Goal: Task Accomplishment & Management: Manage account settings

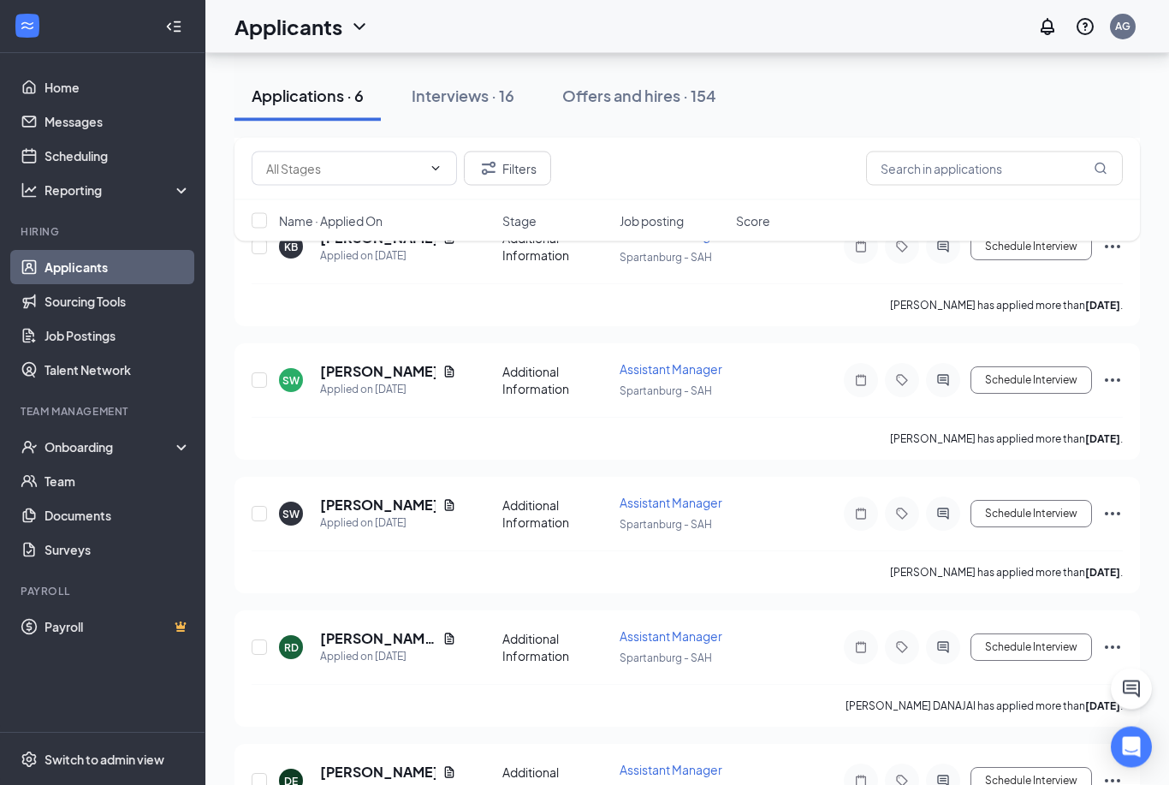
scroll to position [288, 0]
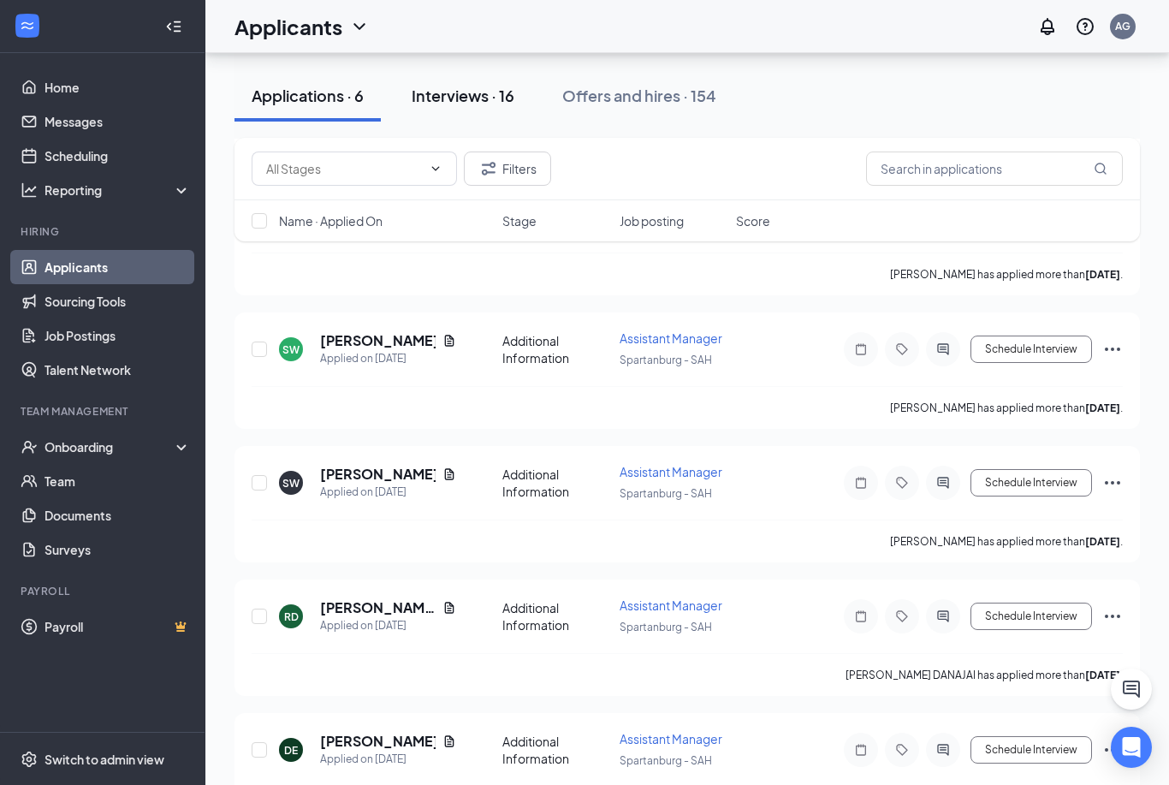
click at [507, 97] on div "Interviews · 16" at bounding box center [463, 95] width 103 height 21
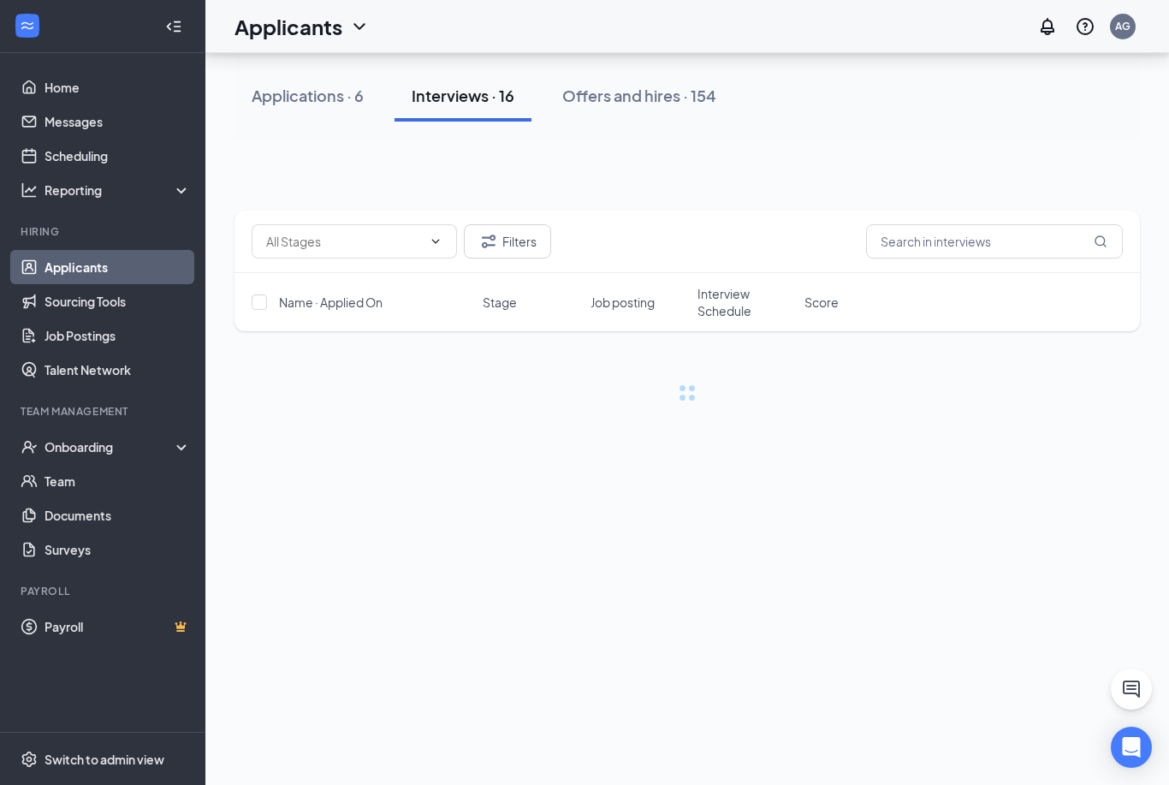
scroll to position [39, 0]
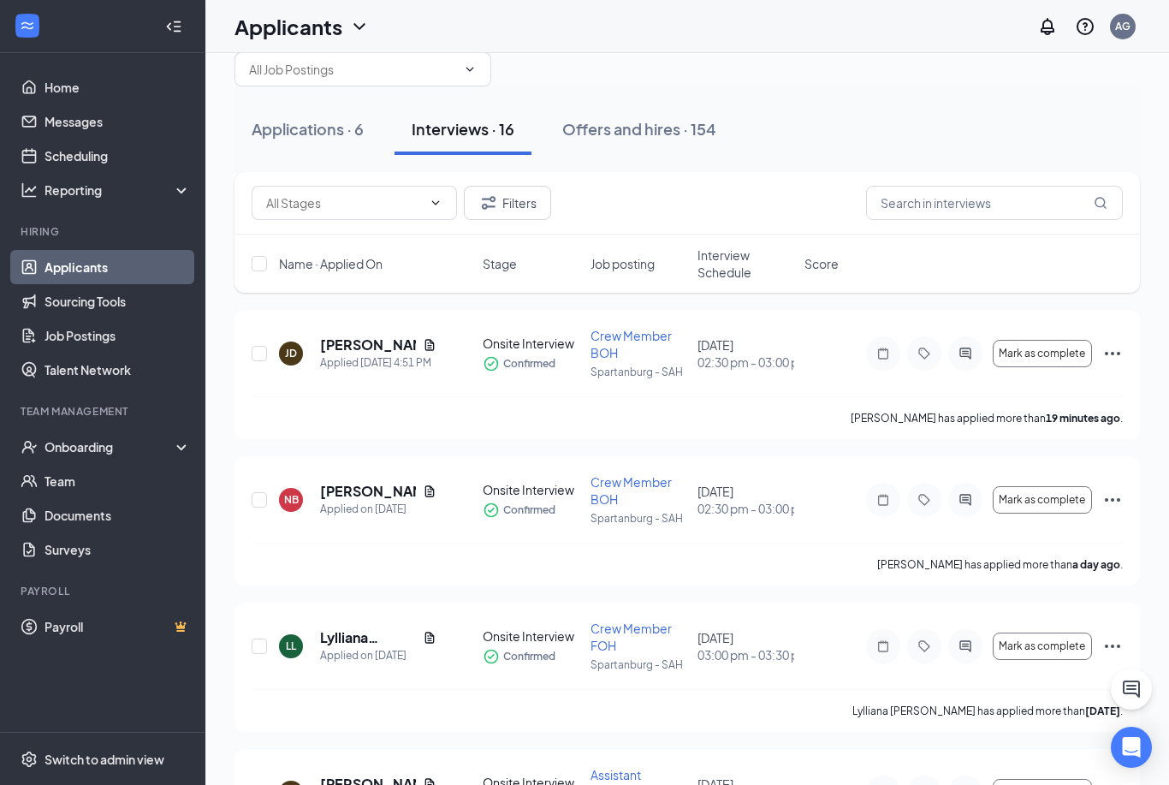
click at [727, 270] on span "Interview Schedule" at bounding box center [745, 263] width 97 height 34
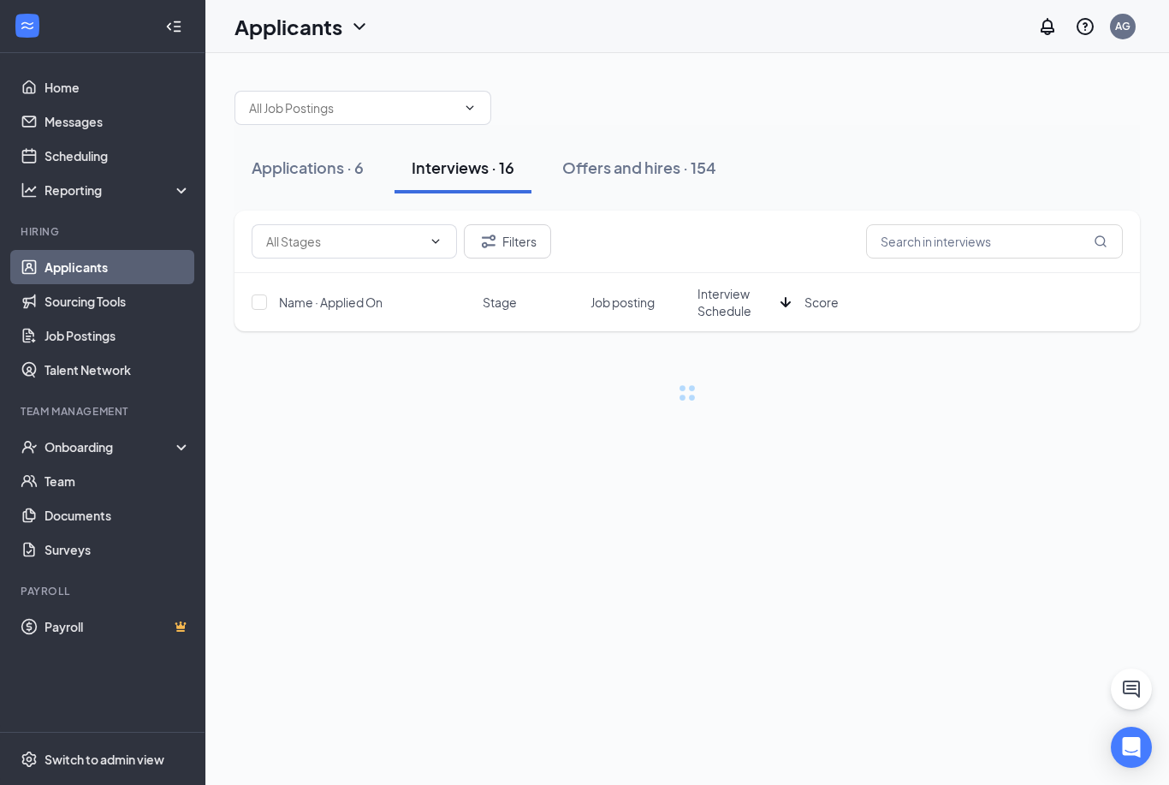
click at [726, 285] on span "Interview Schedule" at bounding box center [735, 302] width 76 height 34
click at [919, 142] on div "Applications · 6 Interviews · 16 Offers and hires · 154" at bounding box center [686, 167] width 905 height 51
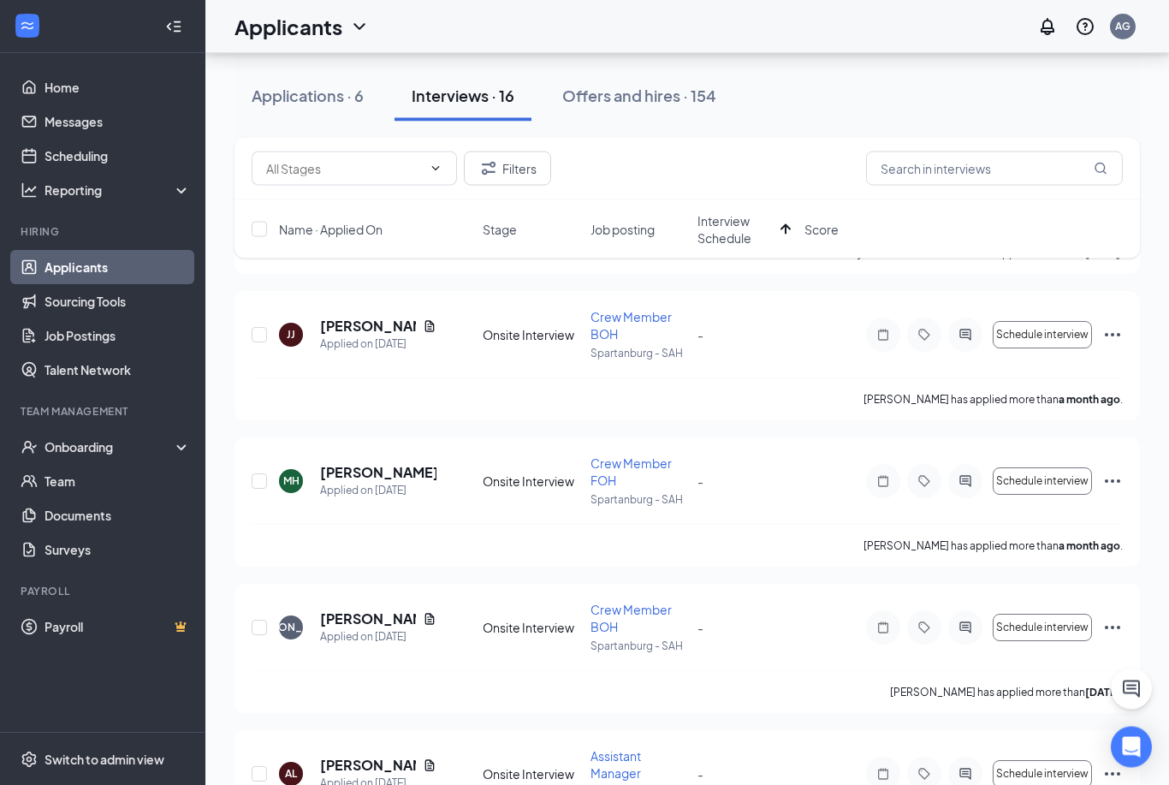
scroll to position [1666, 0]
click at [270, 317] on div "[PERSON_NAME] [PERSON_NAME] Applied on [DATE] Onsite Interview Crew Member BOH …" at bounding box center [687, 343] width 871 height 69
click at [262, 482] on input "checkbox" at bounding box center [259, 481] width 15 height 15
checkbox input "true"
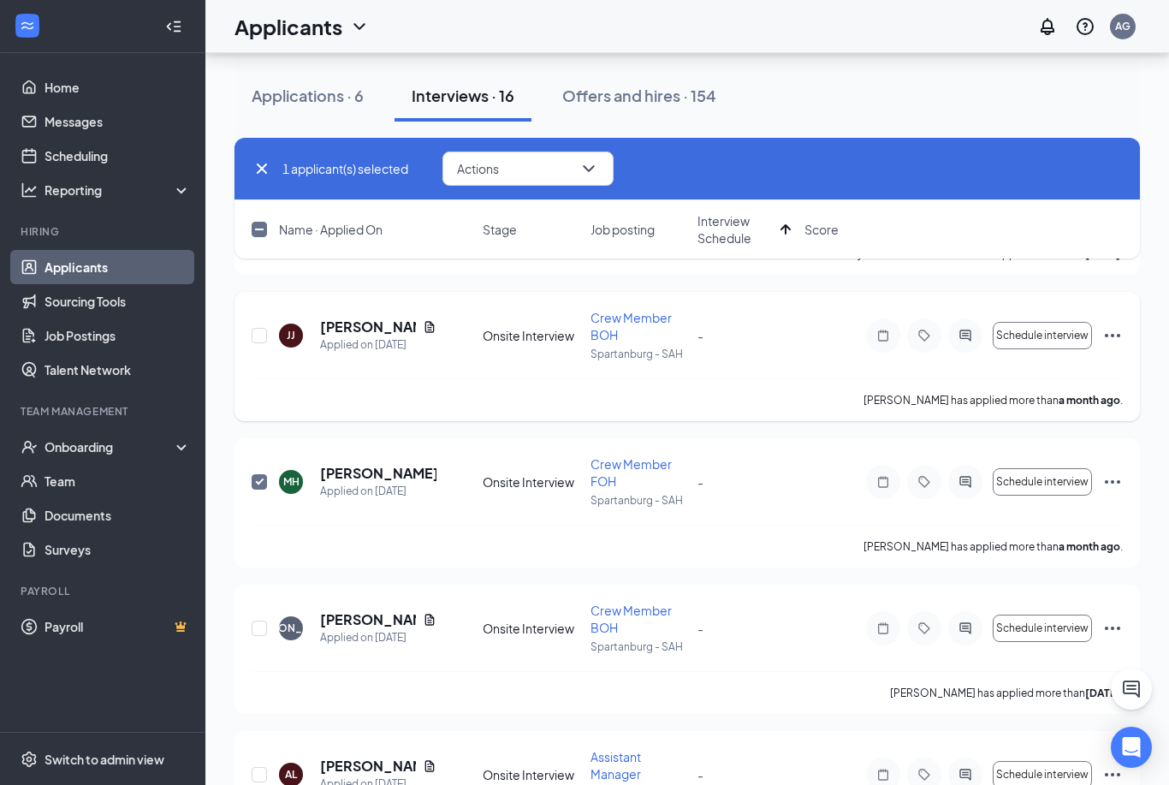
click at [257, 323] on div at bounding box center [260, 335] width 17 height 52
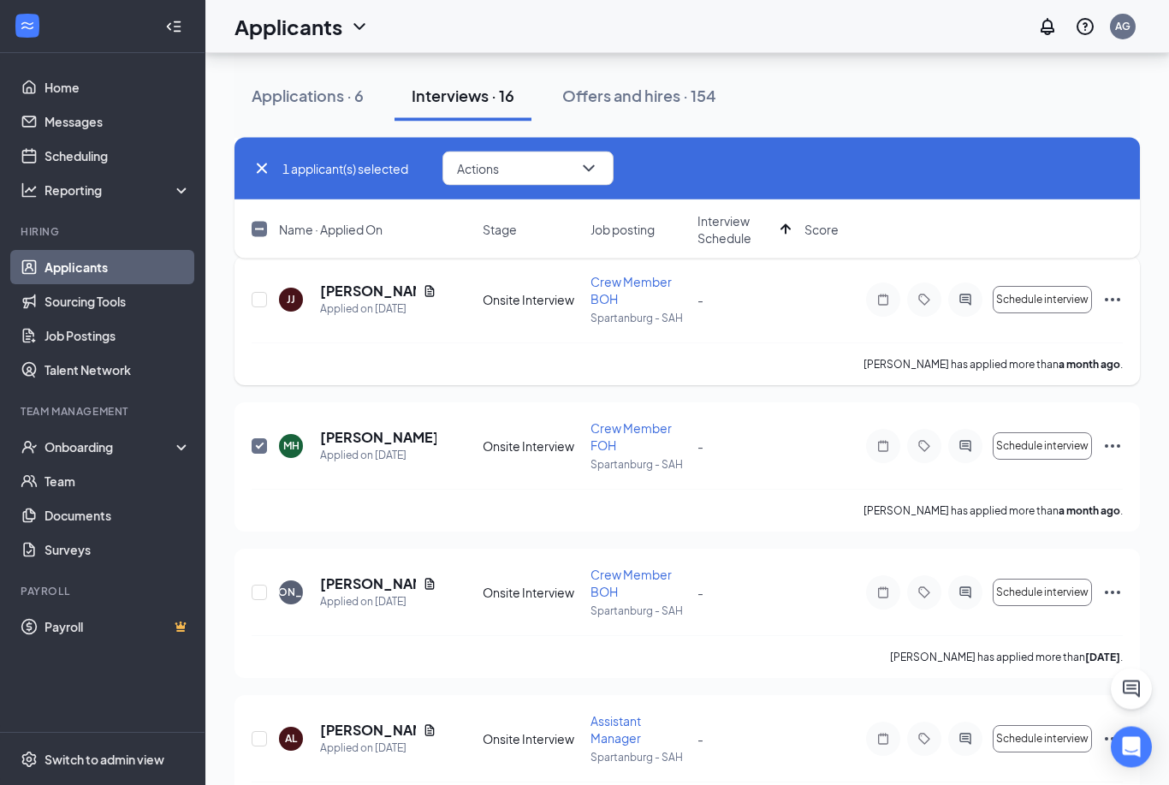
scroll to position [1701, 0]
click at [266, 295] on input "checkbox" at bounding box center [259, 300] width 15 height 15
checkbox input "true"
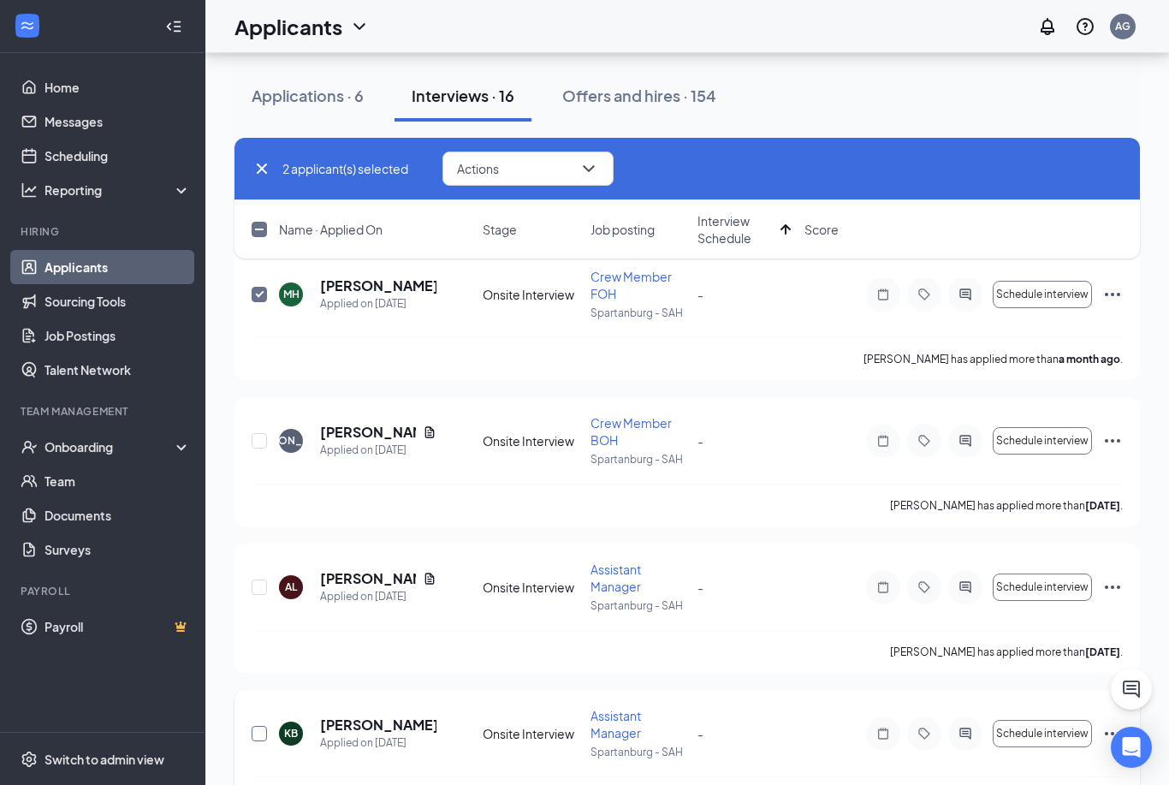
click at [266, 726] on input "checkbox" at bounding box center [259, 733] width 15 height 15
checkbox input "true"
click at [538, 160] on button "Actions" at bounding box center [527, 168] width 171 height 34
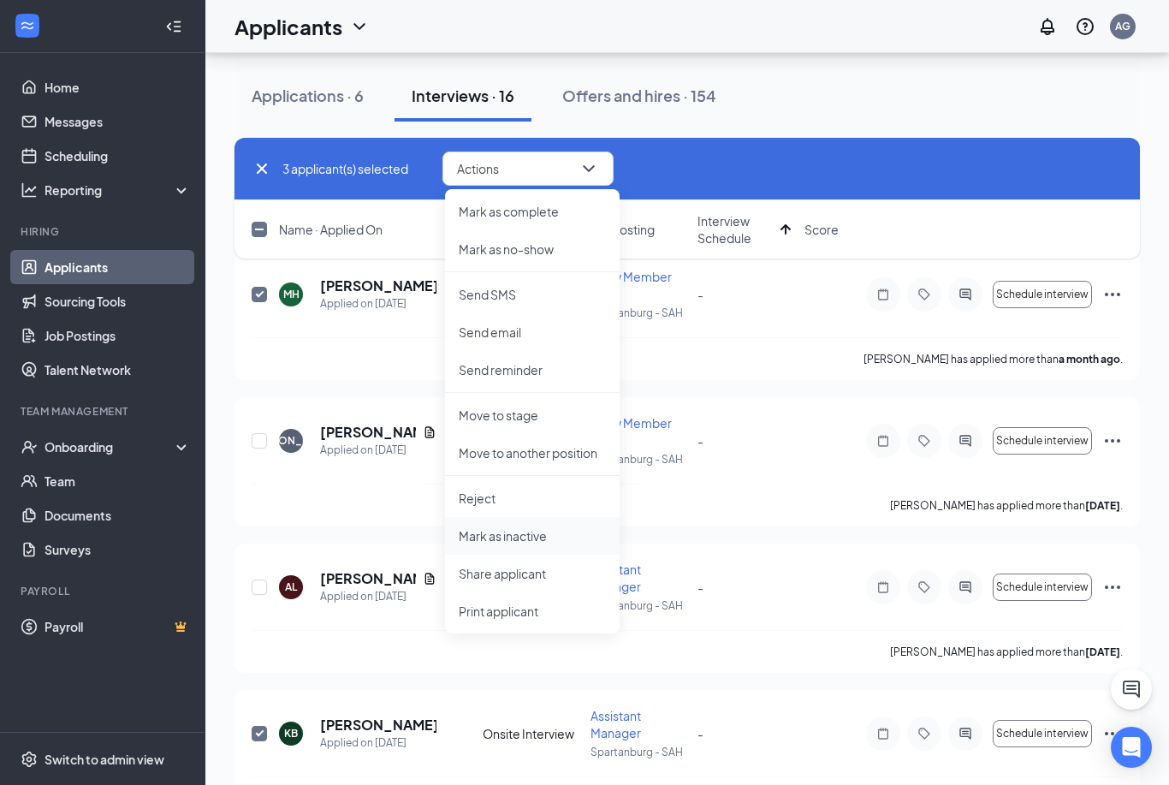
click at [566, 545] on li "Mark as inactive" at bounding box center [532, 536] width 175 height 38
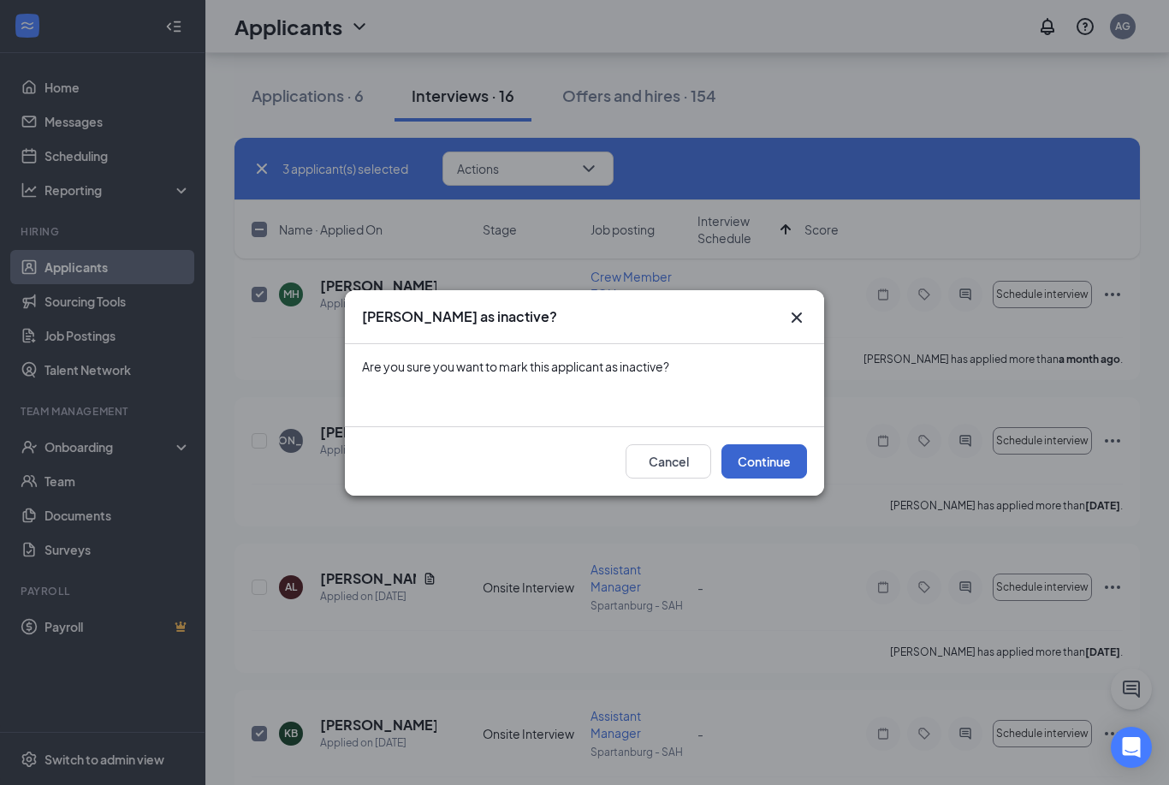
click at [778, 478] on button "Continue" at bounding box center [764, 461] width 86 height 34
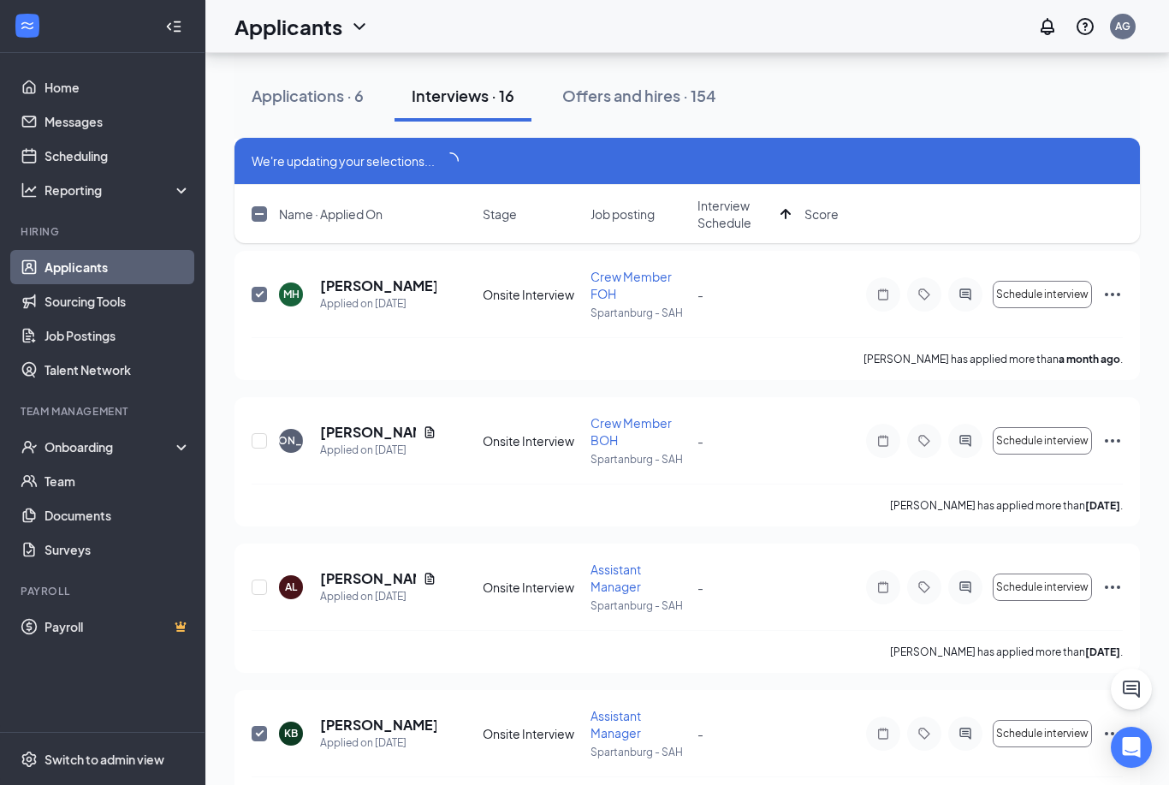
scroll to position [1838, 0]
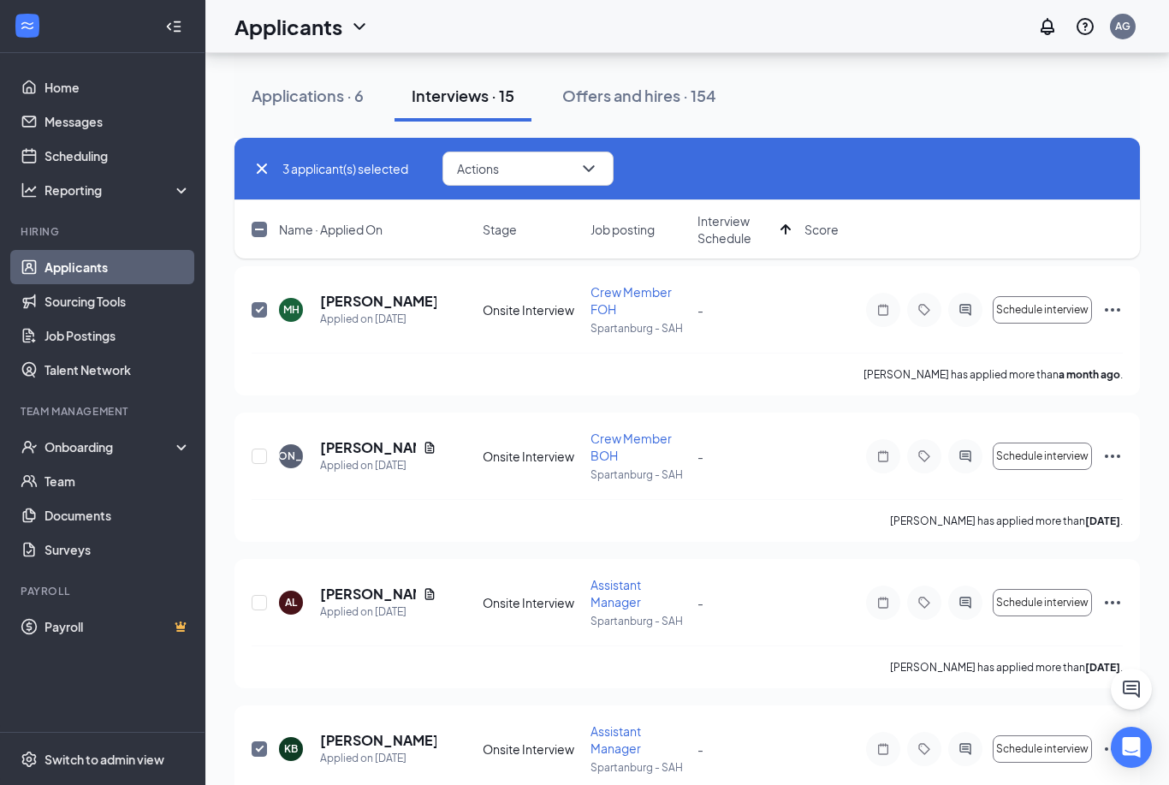
checkbox input "false"
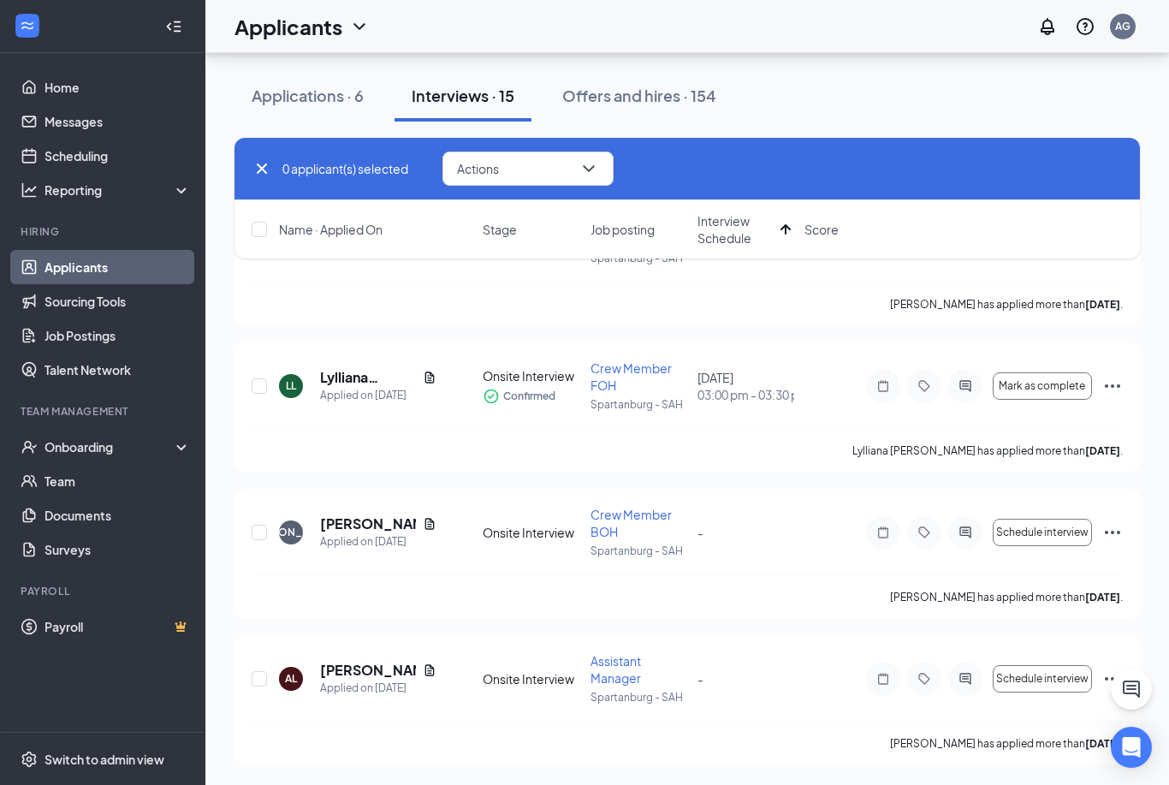
scroll to position [1414, 0]
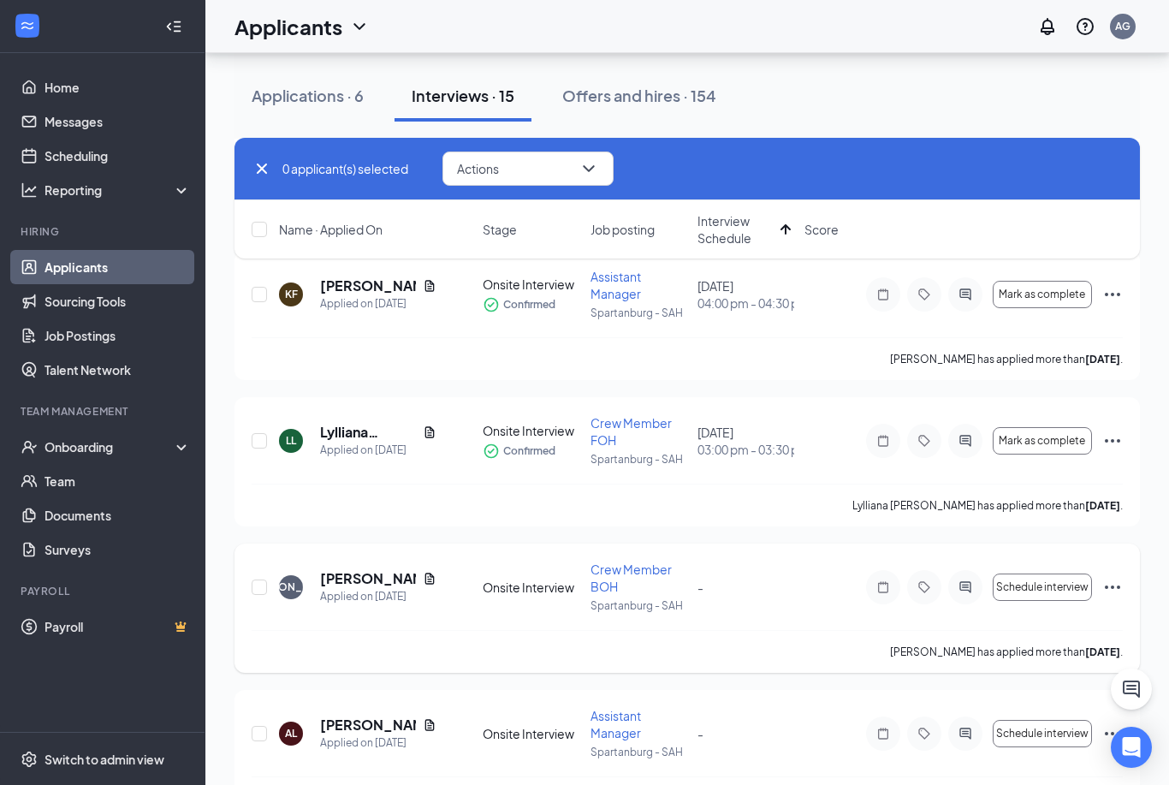
click at [447, 584] on div "[PERSON_NAME] Applied on [DATE]" at bounding box center [375, 587] width 193 height 36
click at [435, 584] on icon "Document" at bounding box center [430, 579] width 14 height 14
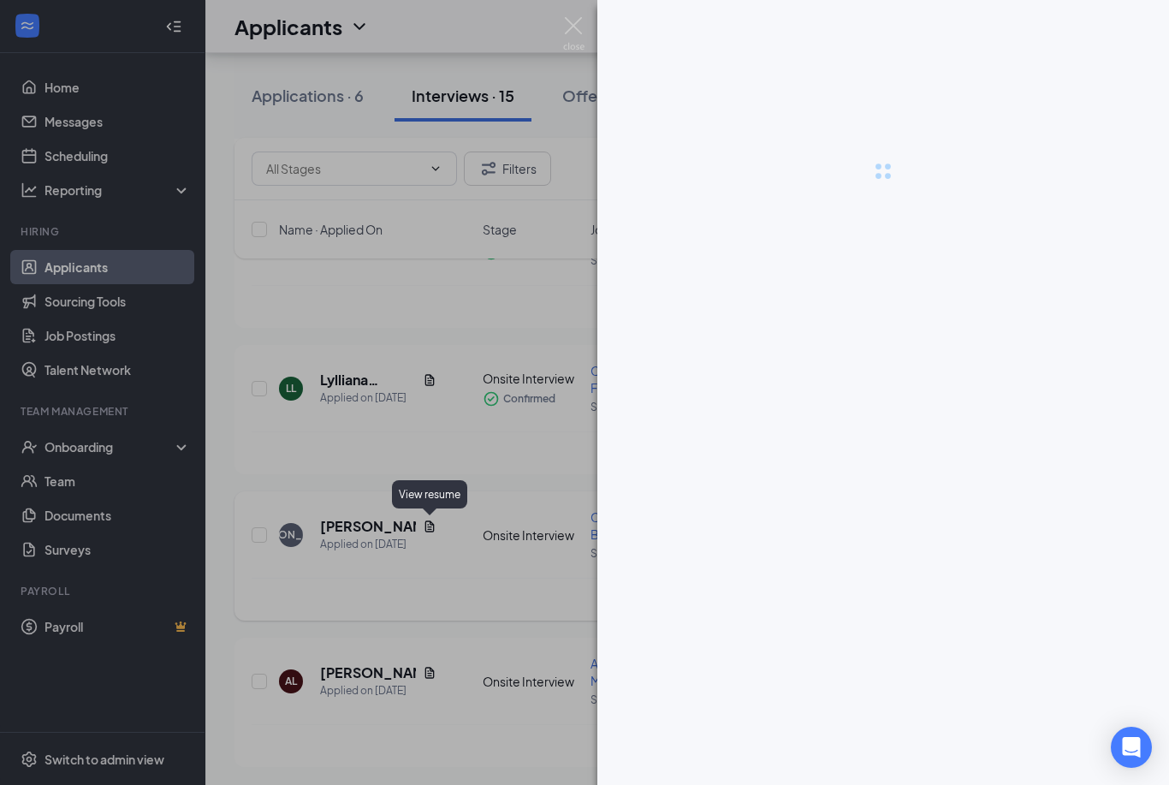
scroll to position [1467, 0]
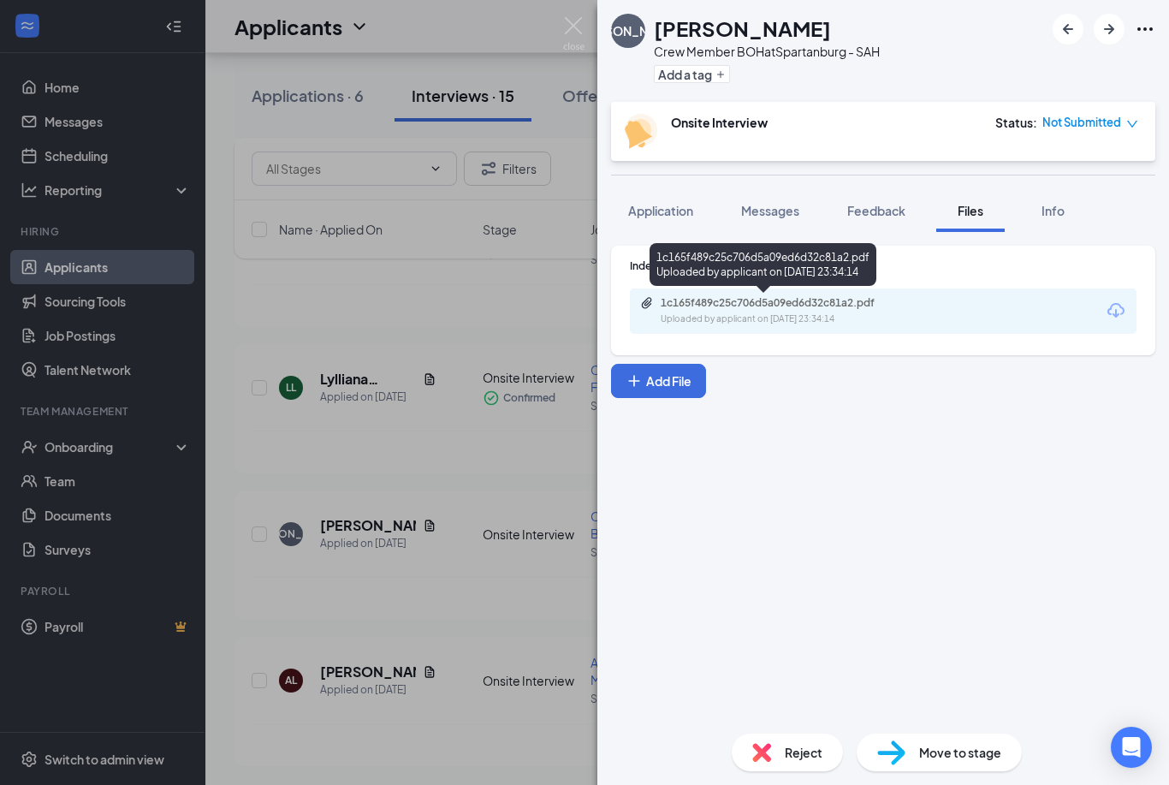
click at [770, 299] on div "1c165f489c25c706d5a09ed6d32c81a2.pdf" at bounding box center [781, 303] width 240 height 14
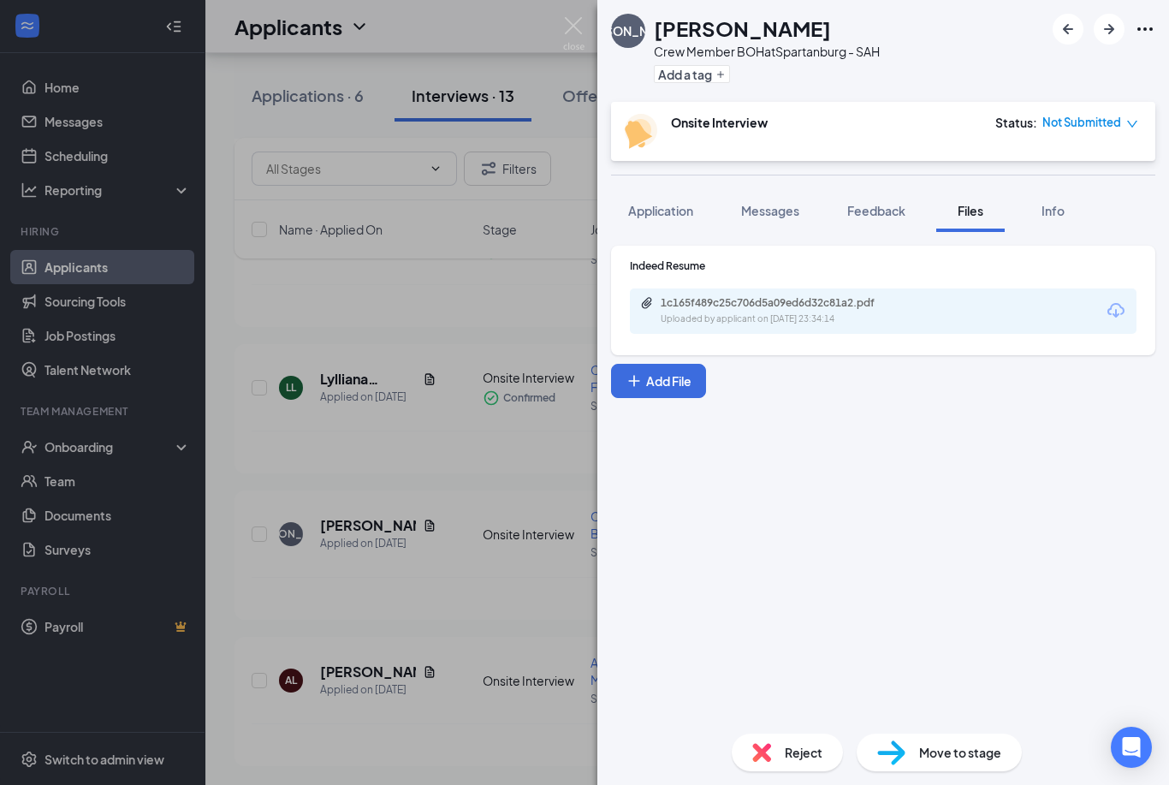
click at [489, 568] on div "[PERSON_NAME] Crew Member BOH at [GEOGRAPHIC_DATA] - SAH Add a tag Onsite Inter…" at bounding box center [584, 392] width 1169 height 785
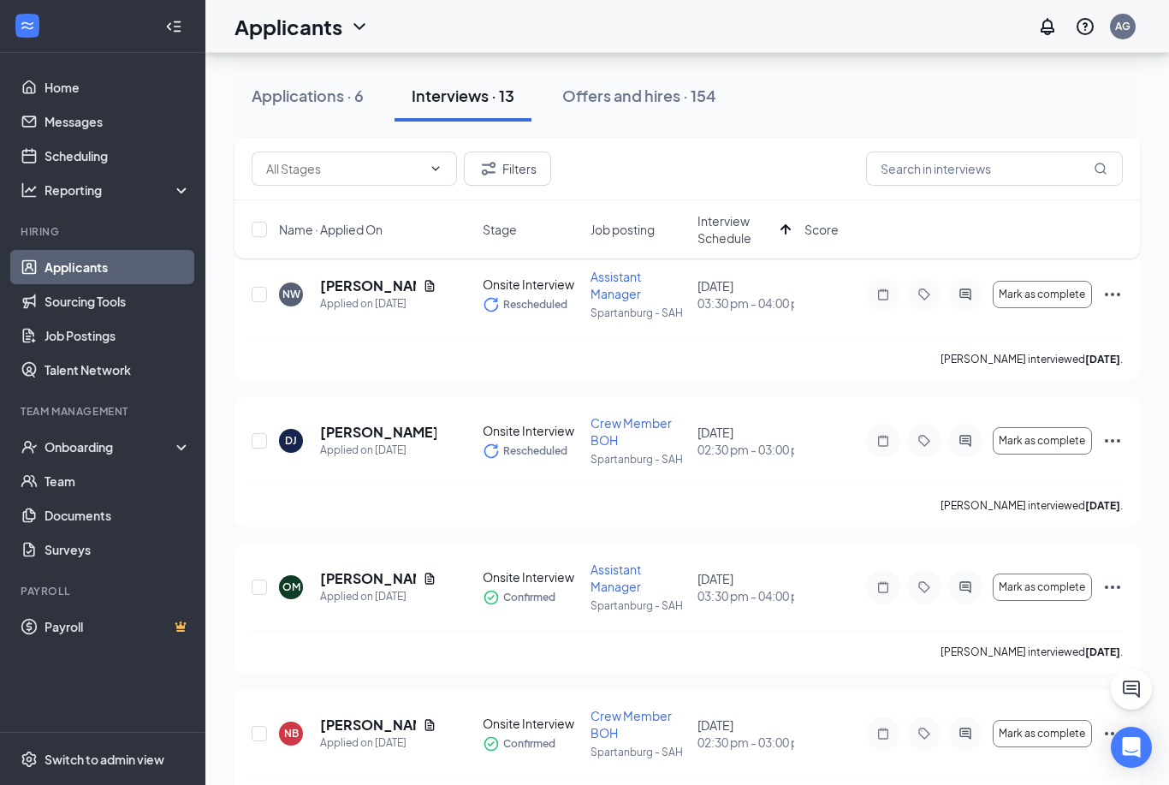
scroll to position [203, 0]
